Goal: Information Seeking & Learning: Learn about a topic

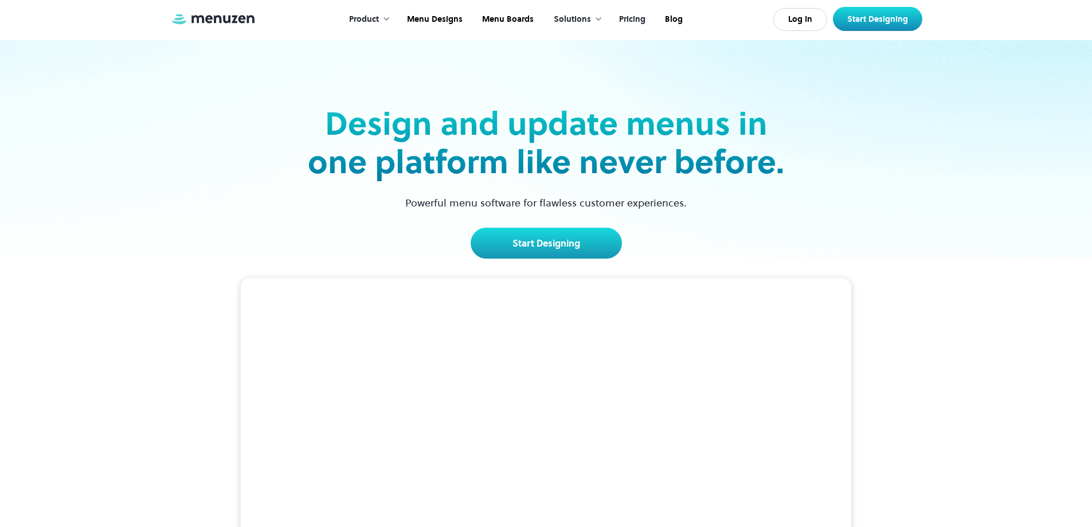
click at [639, 19] on link "Pricing" at bounding box center [631, 20] width 46 height 36
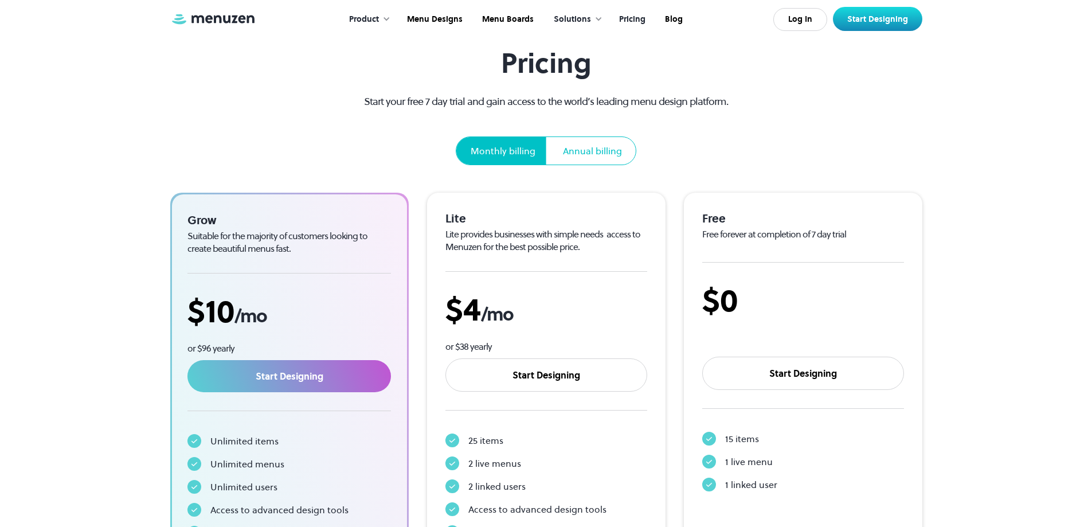
scroll to position [115, 0]
